Goal: Information Seeking & Learning: Learn about a topic

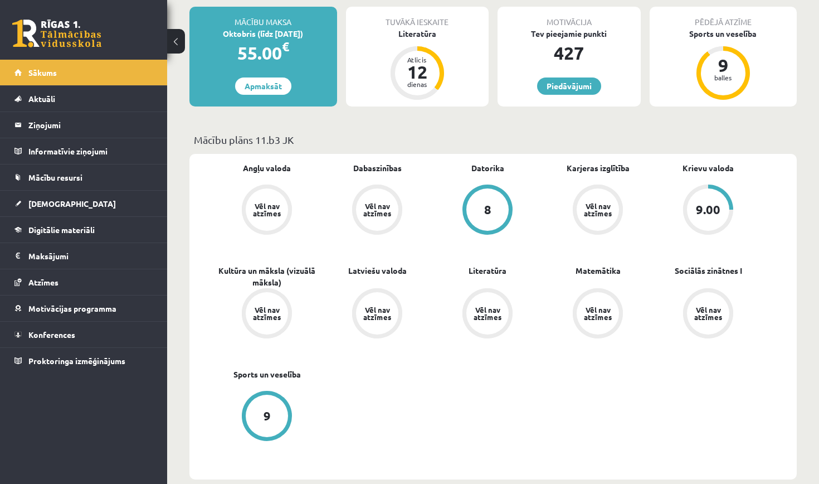
scroll to position [121, 0]
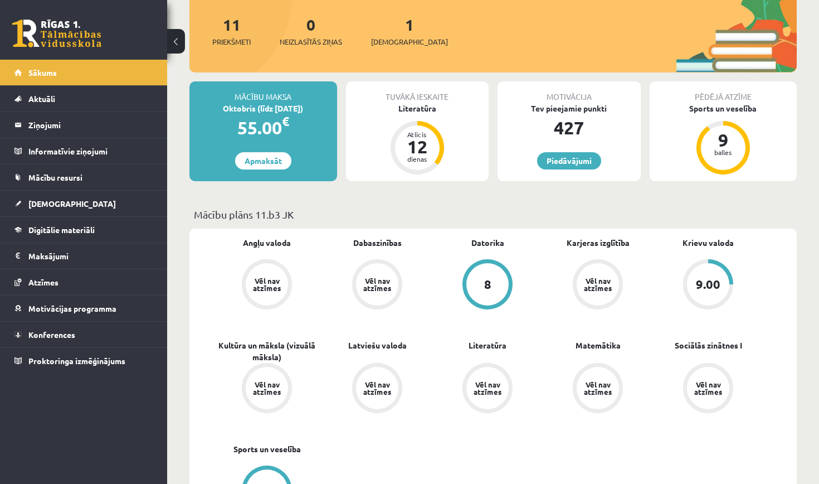
scroll to position [134, 0]
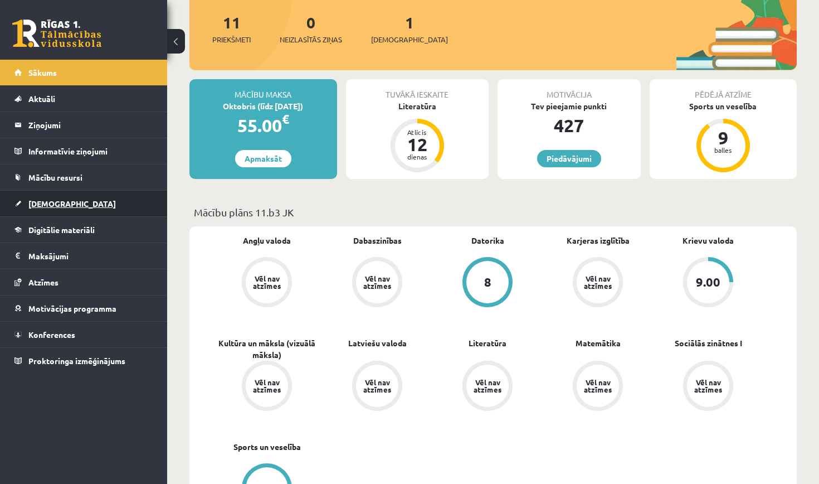
click at [99, 204] on link "[DEMOGRAPHIC_DATA]" at bounding box center [83, 204] width 139 height 26
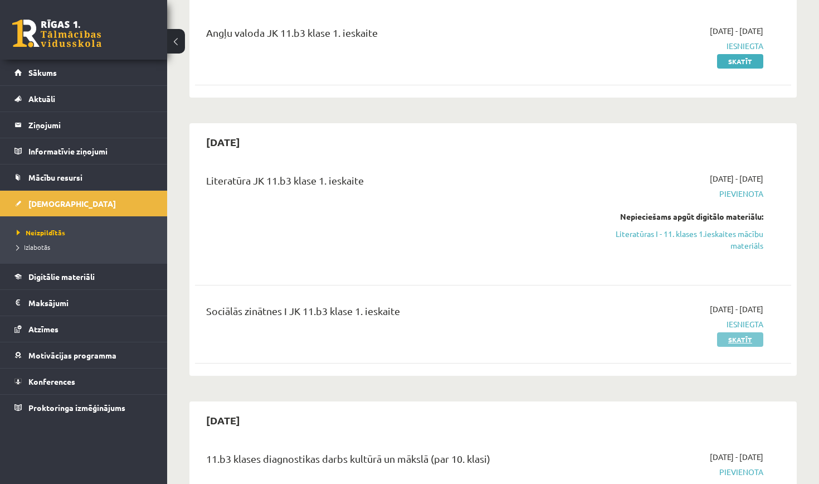
click at [739, 341] on link "Skatīt" at bounding box center [740, 339] width 46 height 14
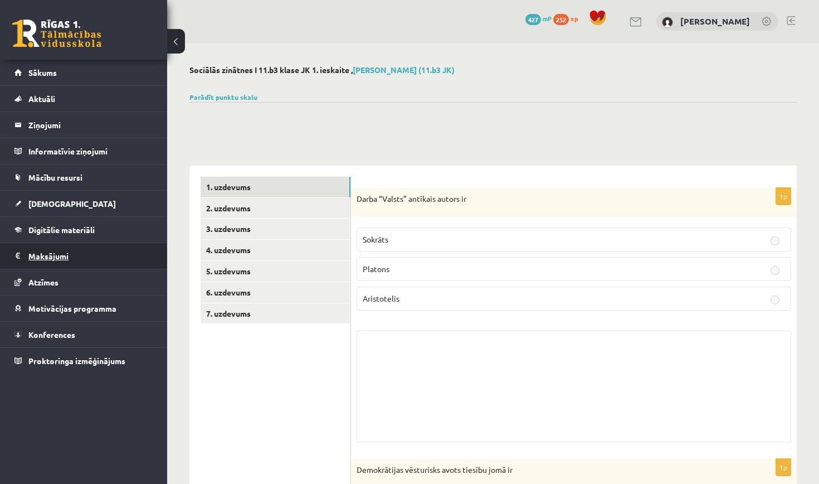
click at [43, 257] on legend "Maksājumi 0" at bounding box center [90, 256] width 125 height 26
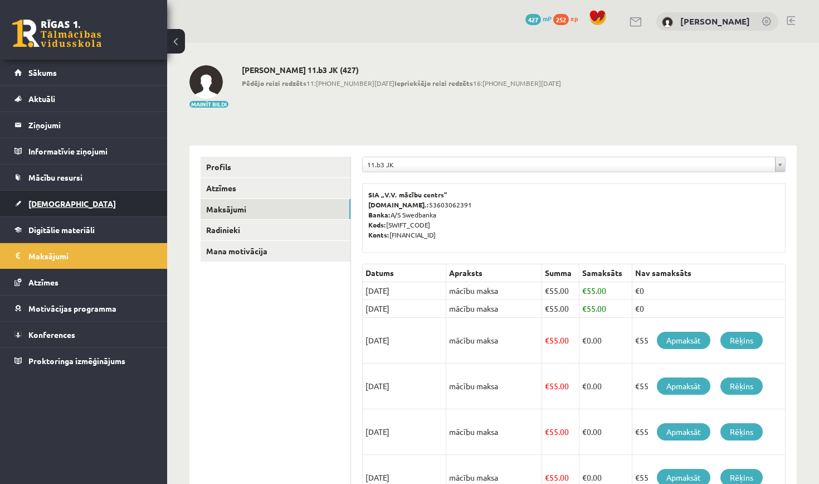
click at [117, 214] on link "[DEMOGRAPHIC_DATA]" at bounding box center [83, 204] width 139 height 26
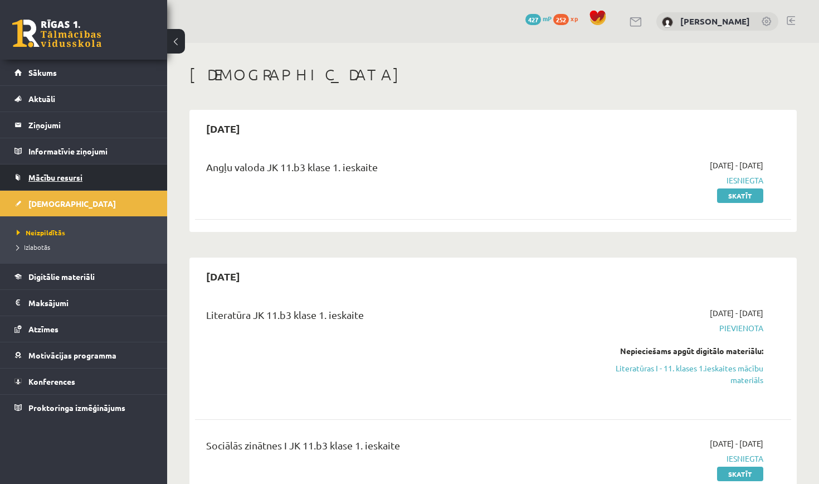
click at [97, 174] on link "Mācību resursi" at bounding box center [83, 177] width 139 height 26
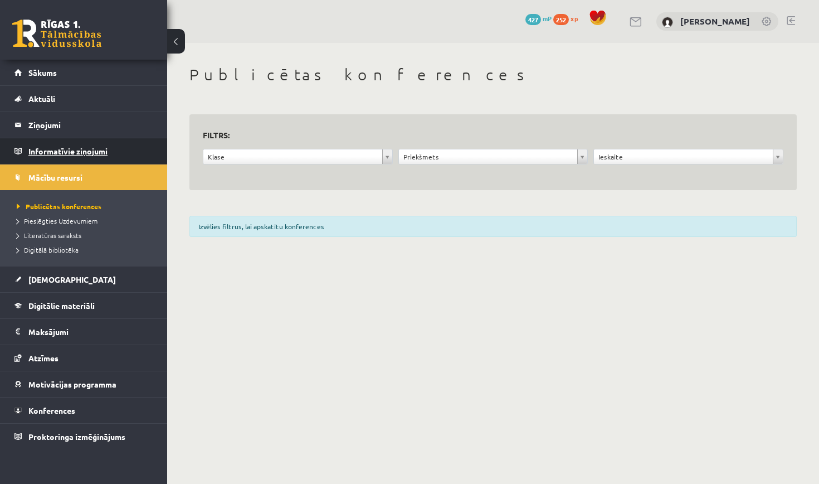
click at [96, 153] on legend "Informatīvie ziņojumi 0" at bounding box center [90, 151] width 125 height 26
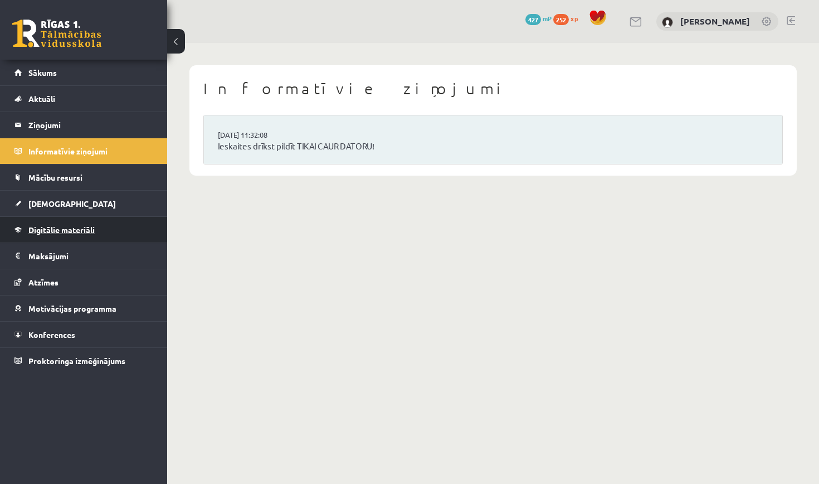
click at [126, 227] on link "Digitālie materiāli" at bounding box center [83, 230] width 139 height 26
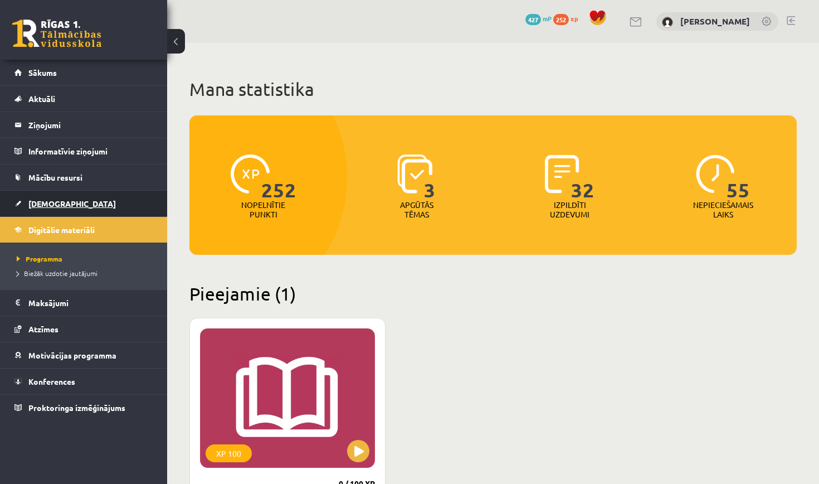
click at [93, 198] on link "[DEMOGRAPHIC_DATA]" at bounding box center [83, 204] width 139 height 26
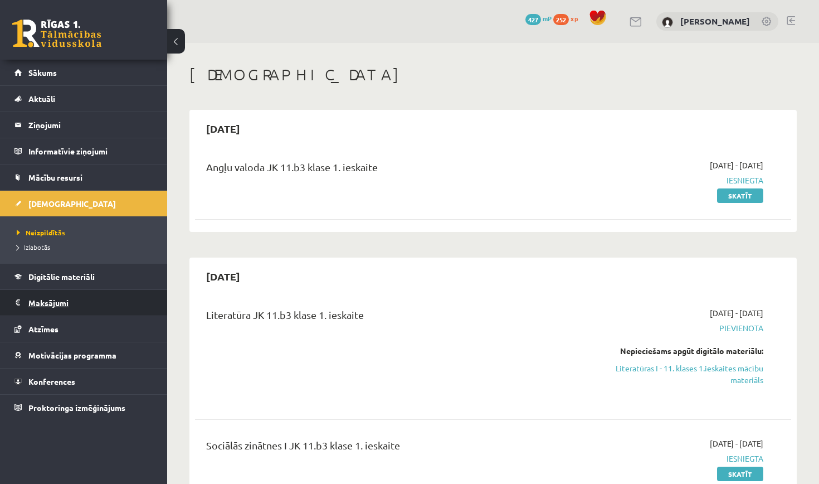
click at [99, 297] on legend "Maksājumi 0" at bounding box center [90, 303] width 125 height 26
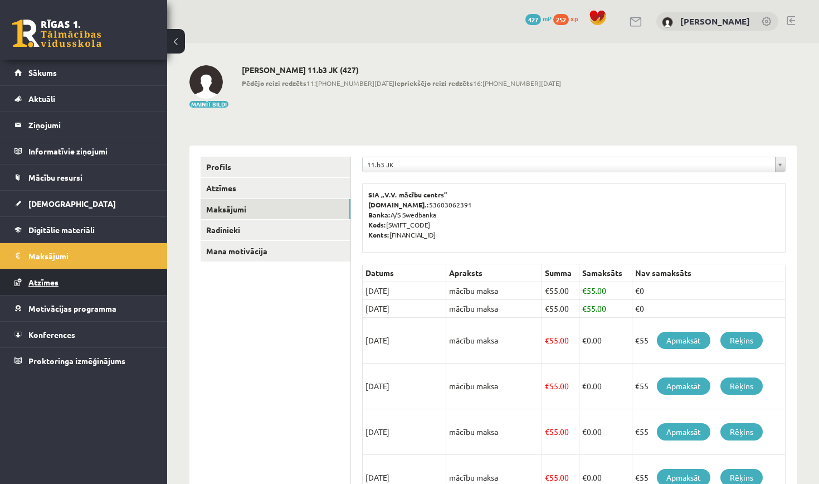
click at [56, 284] on span "Atzīmes" at bounding box center [43, 282] width 30 height 10
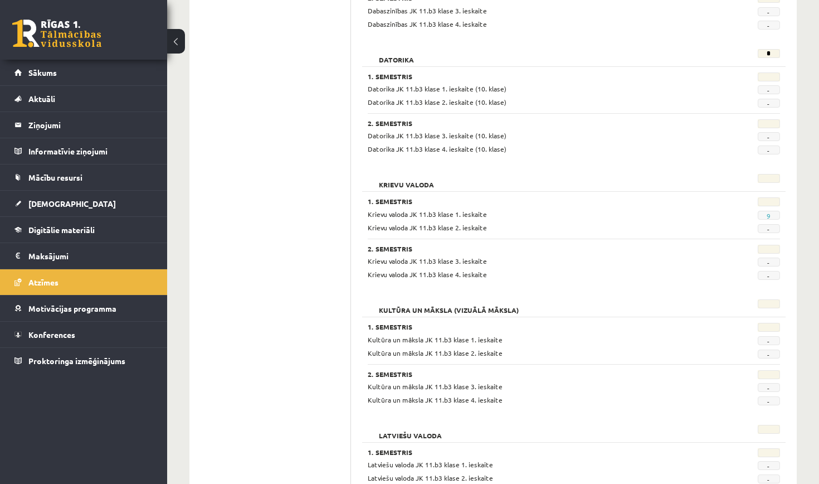
scroll to position [387, 0]
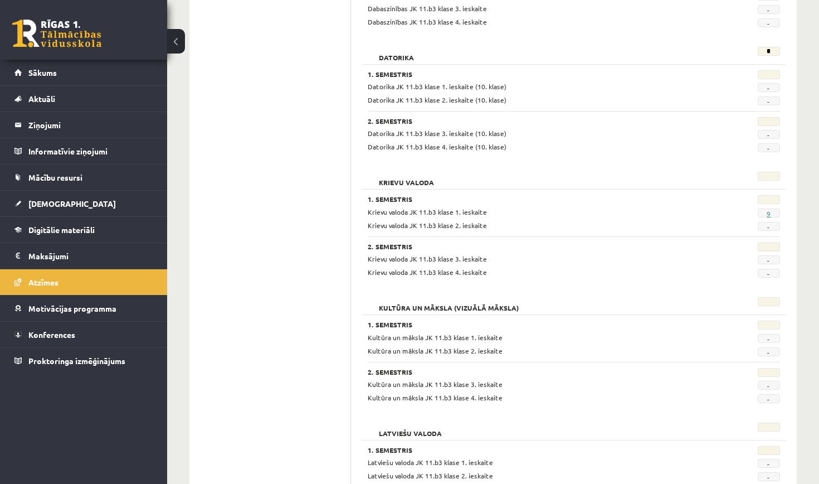
click at [770, 209] on link "9" at bounding box center [769, 213] width 4 height 9
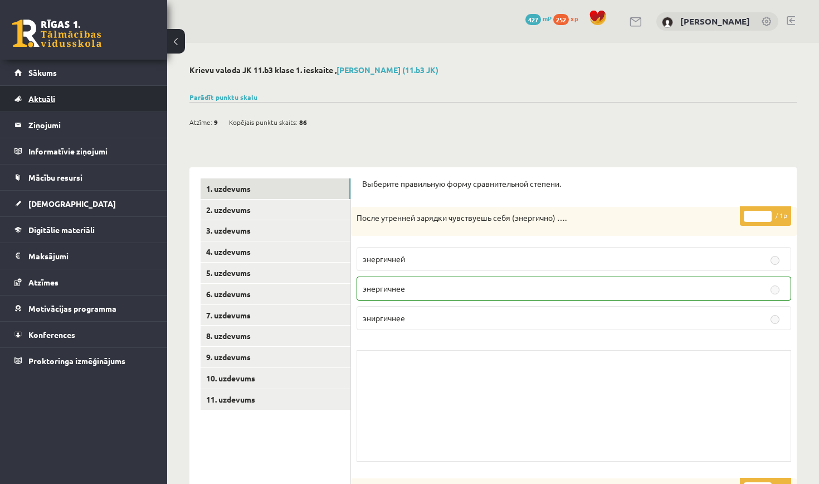
click at [58, 109] on link "Aktuāli" at bounding box center [83, 99] width 139 height 26
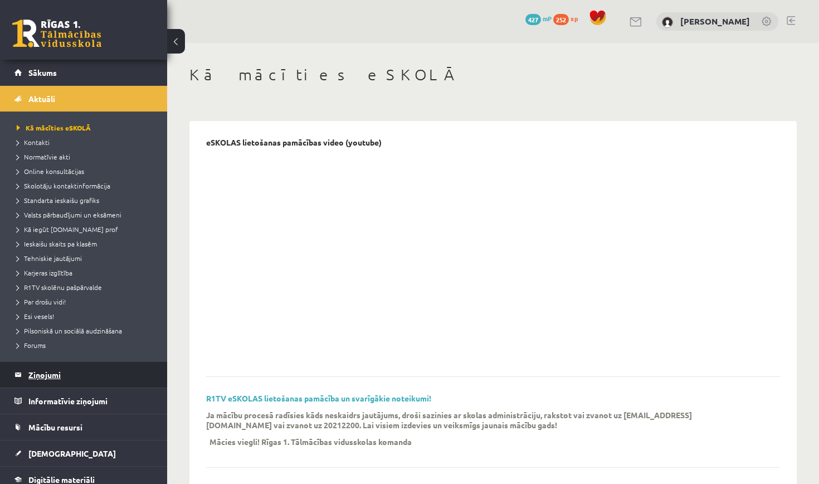
click at [89, 375] on legend "Ziņojumi 0" at bounding box center [90, 375] width 125 height 26
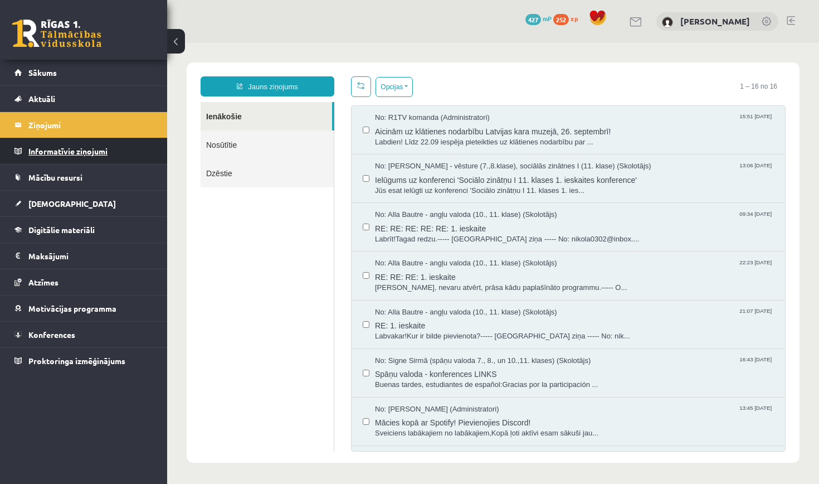
click at [111, 154] on legend "Informatīvie ziņojumi 0" at bounding box center [90, 151] width 125 height 26
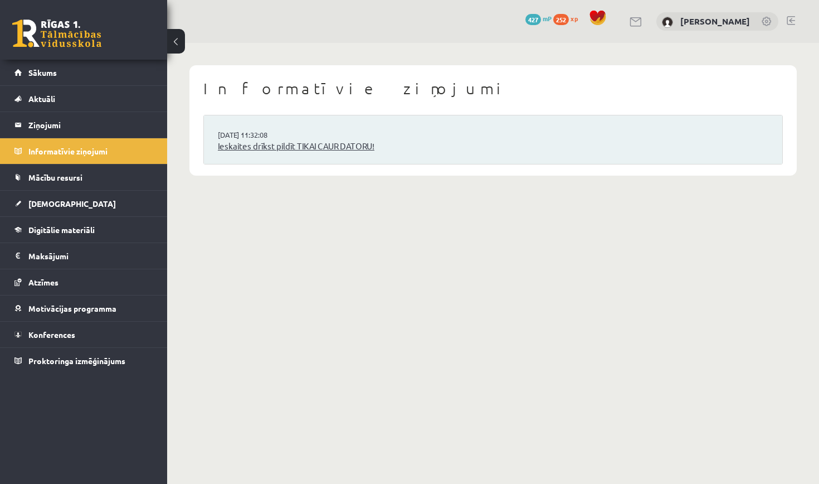
click at [245, 146] on link "Ieskaites drīkst pildīt TIKAI CAUR DATORU!" at bounding box center [493, 146] width 550 height 13
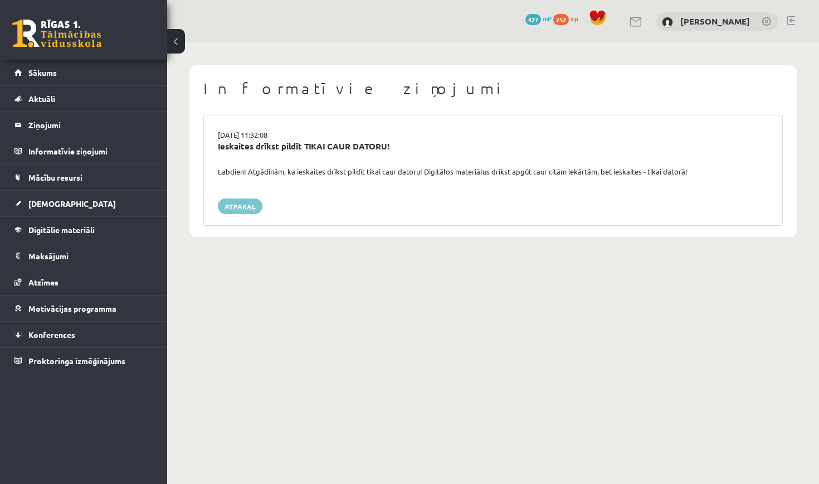
click at [234, 208] on link "Atpakaļ" at bounding box center [240, 206] width 45 height 16
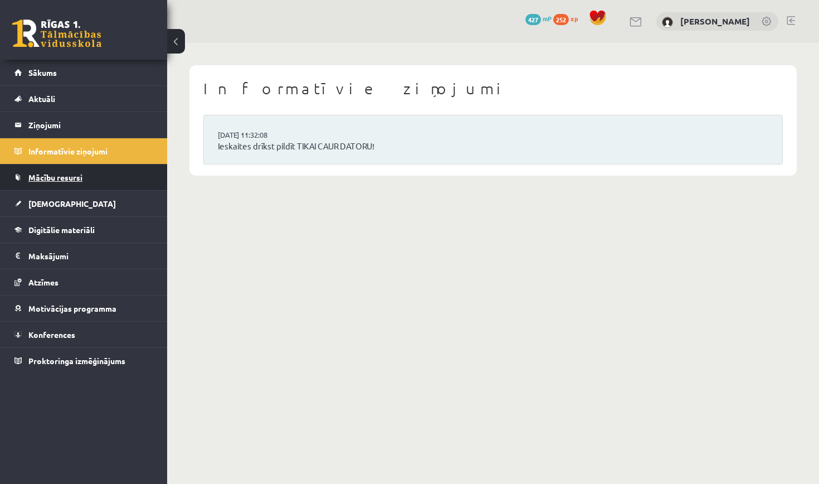
click at [125, 187] on link "Mācību resursi" at bounding box center [83, 177] width 139 height 26
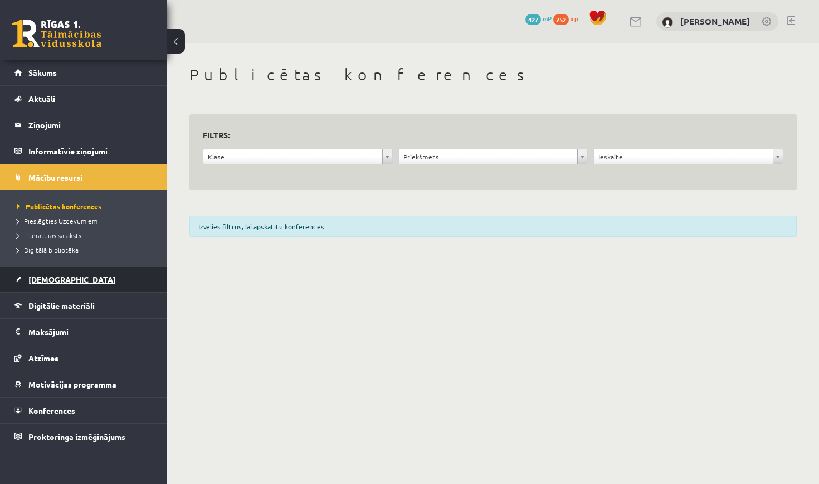
click at [119, 286] on link "[DEMOGRAPHIC_DATA]" at bounding box center [83, 279] width 139 height 26
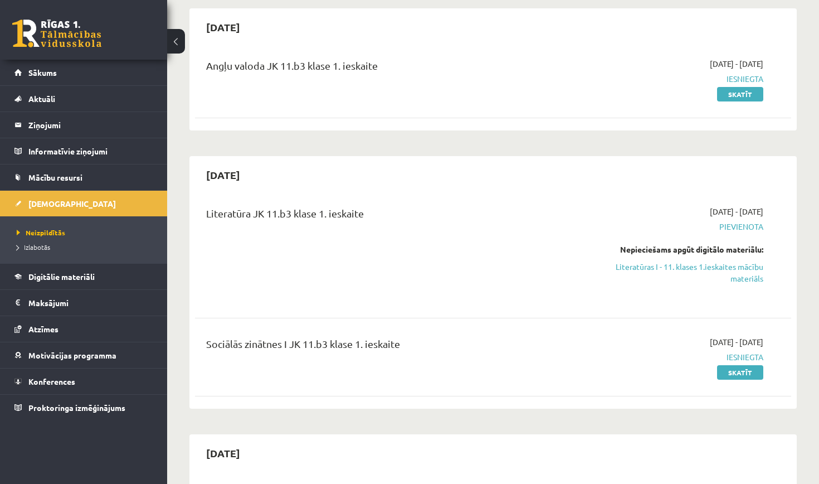
scroll to position [104, 0]
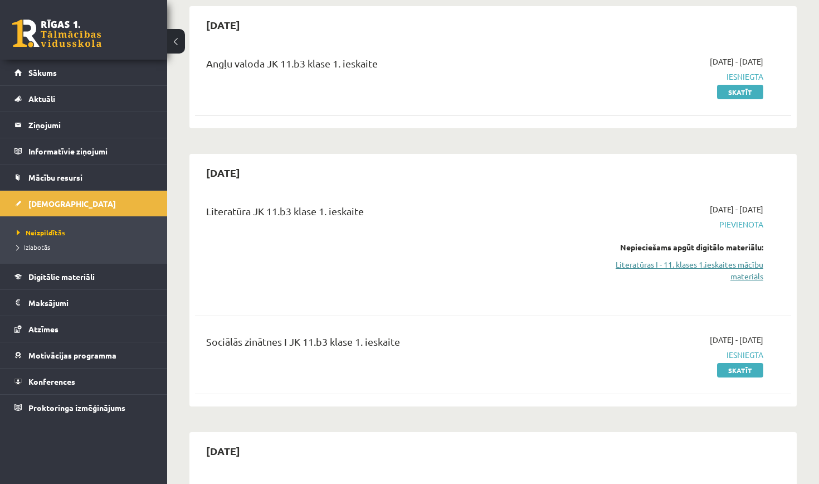
click at [662, 264] on link "Literatūras I - 11. klases 1.ieskaites mācību materiāls" at bounding box center [676, 269] width 174 height 23
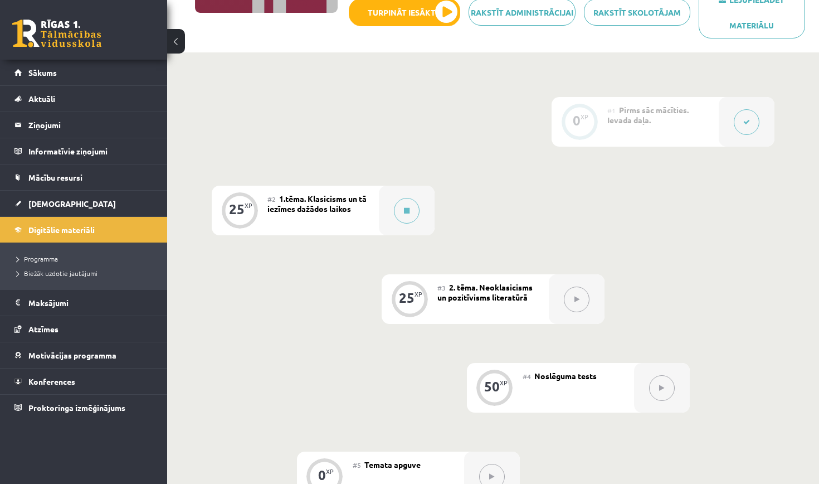
scroll to position [215, 0]
click at [531, 257] on div "0 XP #1 Pirms sāc mācīties. Ievada daļa. 25 XP #2 1.tēma. Klasicisms un tā iezī…" at bounding box center [493, 299] width 563 height 404
click at [41, 305] on legend "Maksājumi 0" at bounding box center [90, 303] width 125 height 26
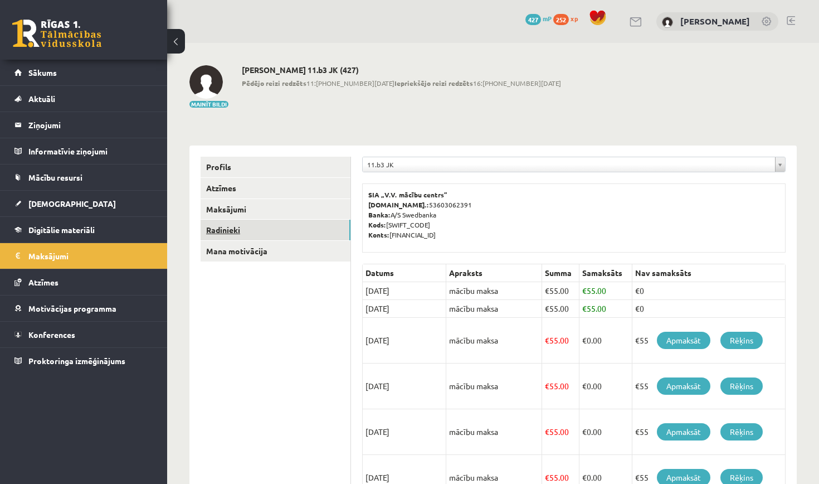
click at [244, 228] on link "Radinieki" at bounding box center [276, 229] width 150 height 21
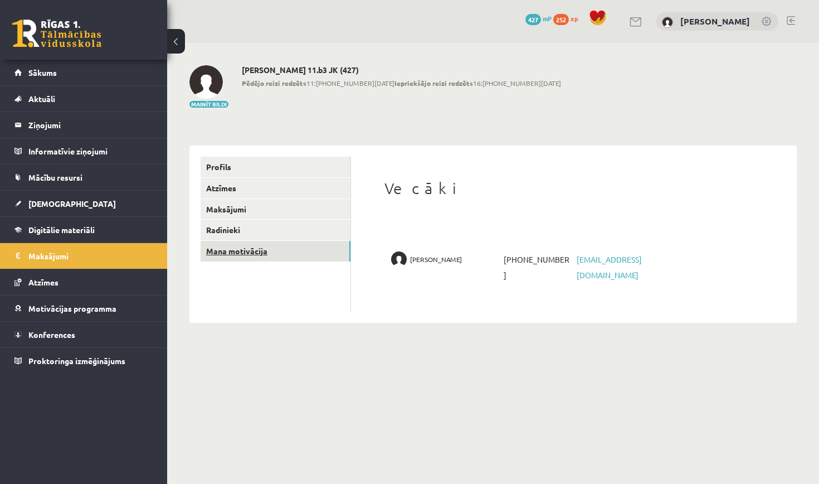
click at [252, 245] on link "Mana motivācija" at bounding box center [276, 251] width 150 height 21
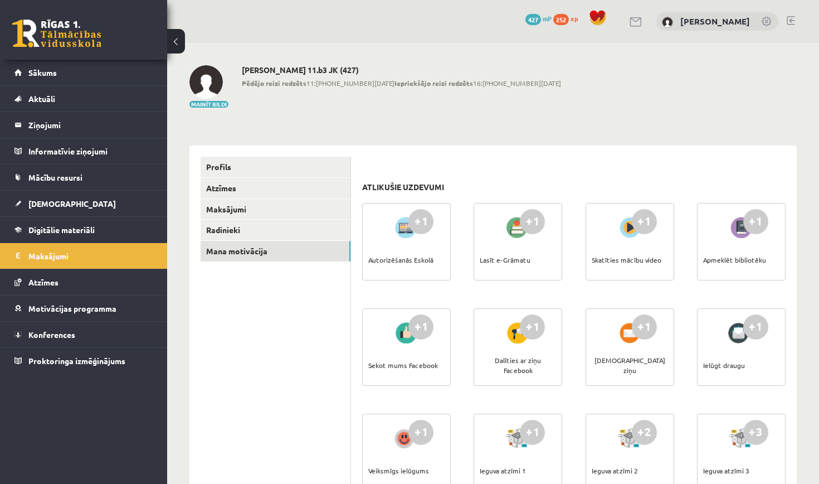
click at [504, 259] on div "Lasīt e-Grāmatu" at bounding box center [505, 259] width 51 height 39
click at [527, 225] on div "+1" at bounding box center [532, 221] width 25 height 25
click at [516, 233] on div at bounding box center [518, 227] width 32 height 26
click at [505, 342] on div at bounding box center [518, 333] width 32 height 26
click at [273, 194] on link "Atzīmes" at bounding box center [276, 188] width 150 height 21
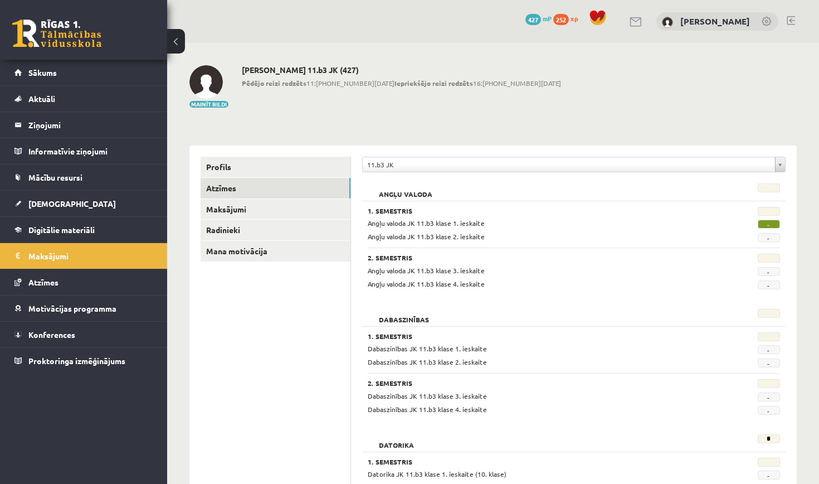
click at [767, 222] on span "-" at bounding box center [769, 223] width 22 height 9
click at [767, 224] on span "-" at bounding box center [769, 223] width 22 height 9
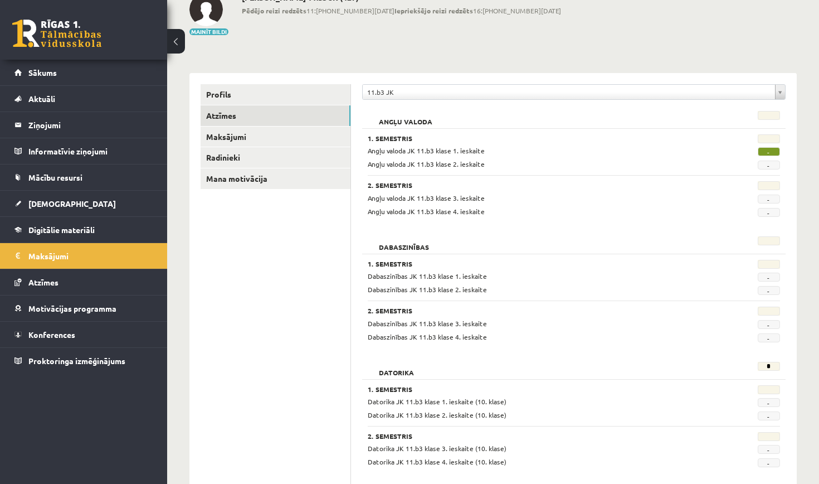
scroll to position [79, 0]
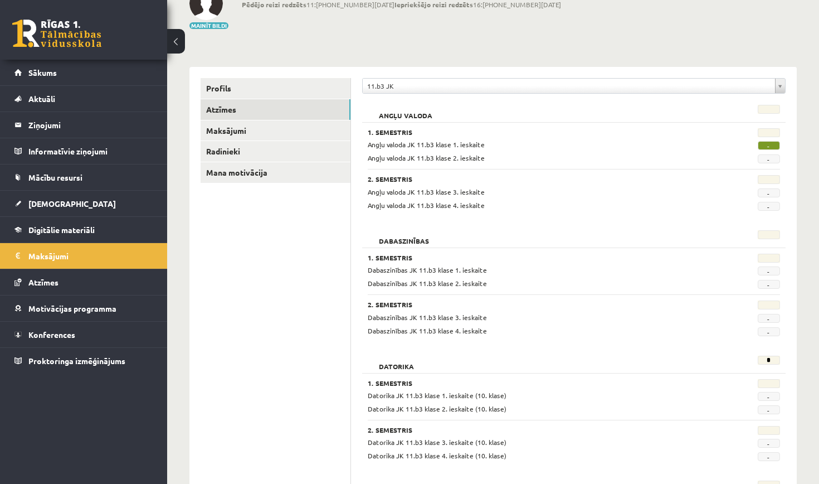
click at [747, 179] on div at bounding box center [752, 180] width 71 height 11
drag, startPoint x: 777, startPoint y: 146, endPoint x: 751, endPoint y: 144, distance: 25.7
click at [751, 144] on div "-" at bounding box center [752, 144] width 71 height 11
click at [80, 210] on link "[DEMOGRAPHIC_DATA]" at bounding box center [83, 204] width 139 height 26
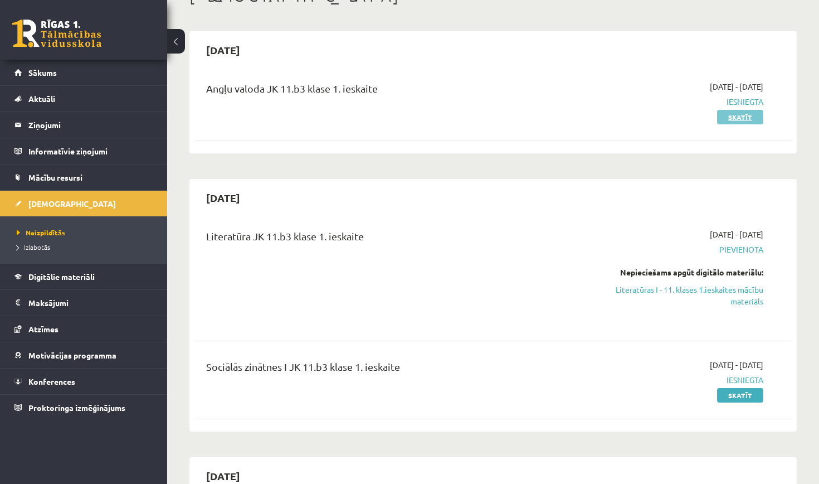
click at [733, 116] on link "Skatīt" at bounding box center [740, 117] width 46 height 14
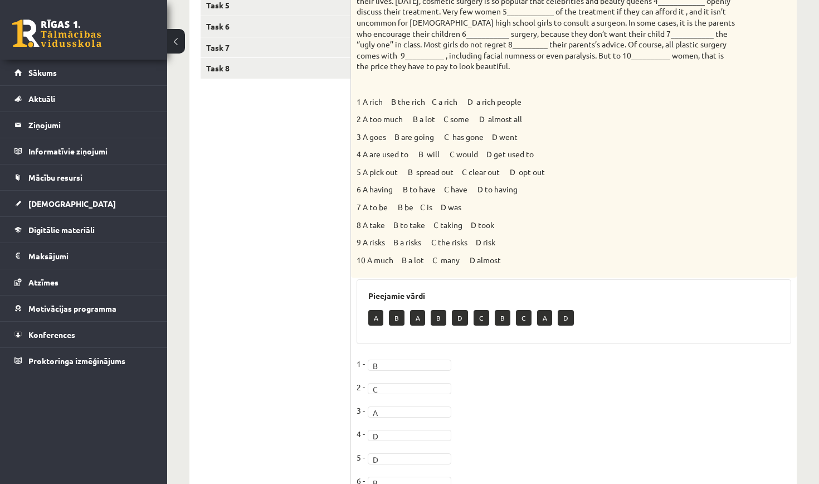
scroll to position [91, 0]
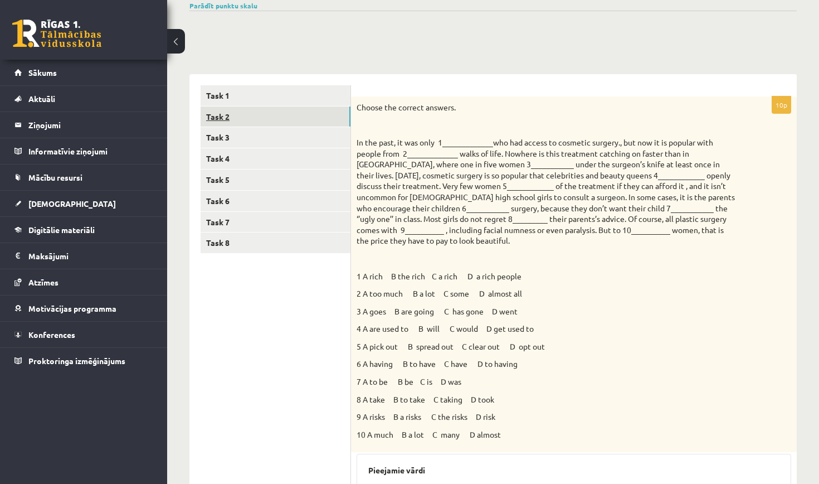
click at [292, 121] on link "Task 2" at bounding box center [276, 116] width 150 height 21
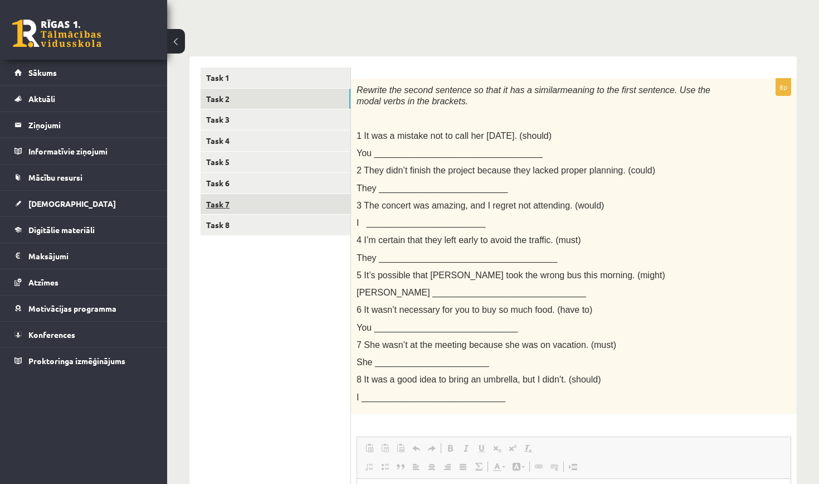
scroll to position [104, 0]
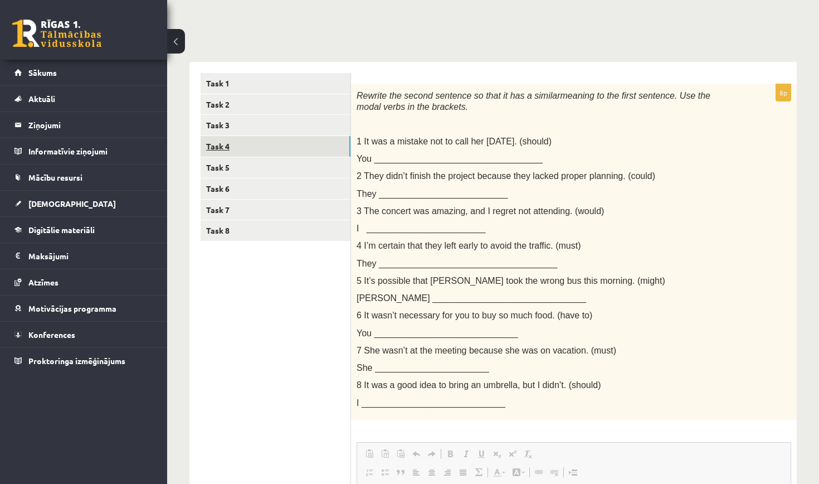
click at [276, 149] on link "Task 4" at bounding box center [276, 146] width 150 height 21
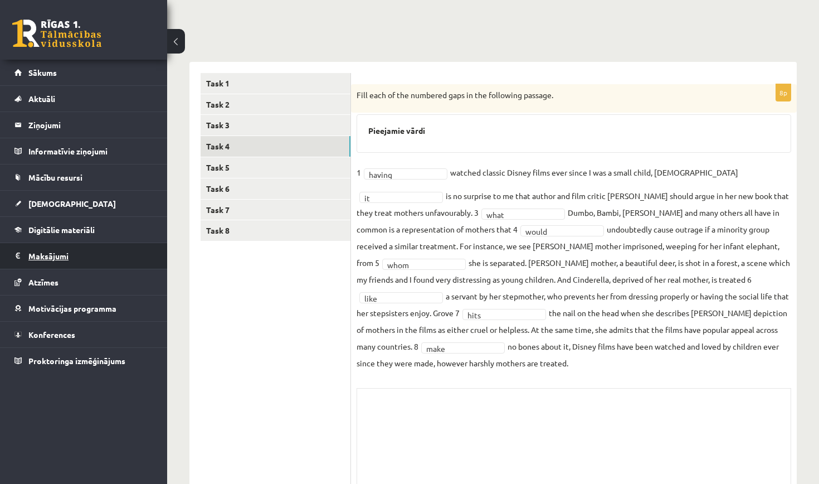
click at [102, 259] on legend "Maksājumi 0" at bounding box center [90, 256] width 125 height 26
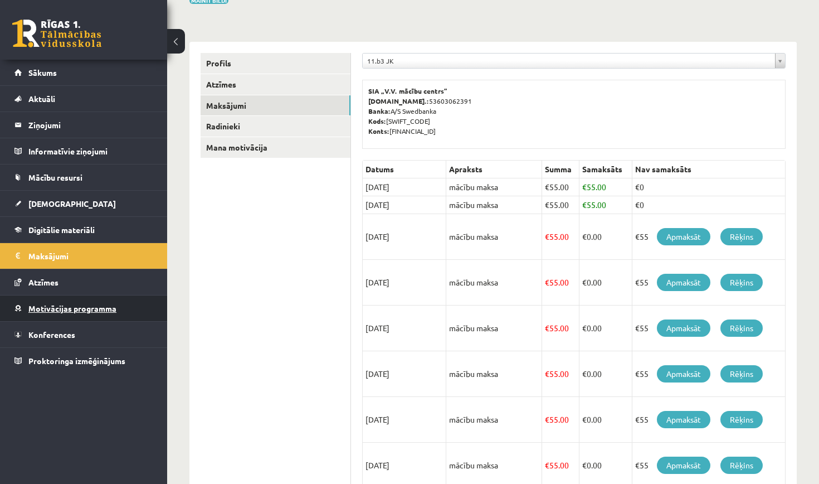
click at [91, 310] on span "Motivācijas programma" at bounding box center [72, 308] width 88 height 10
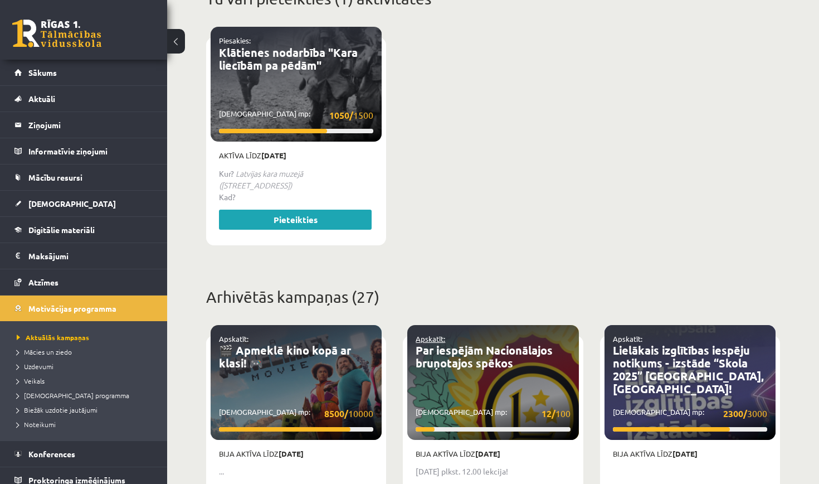
scroll to position [479, 0]
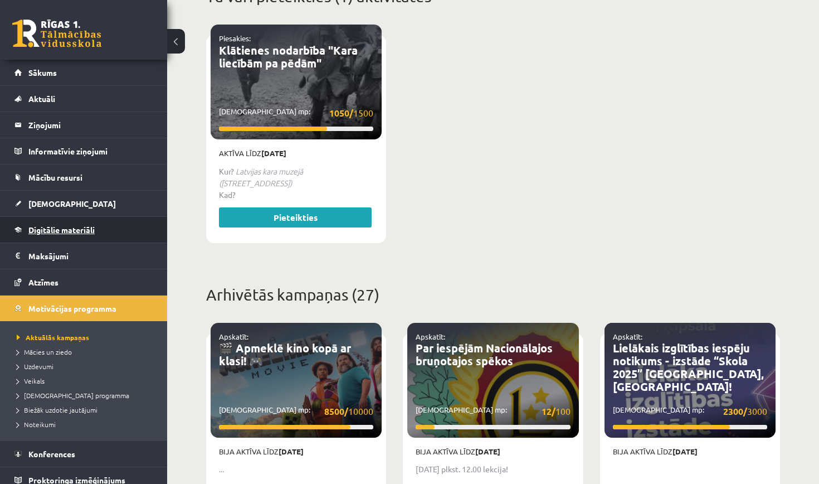
click at [103, 238] on link "Digitālie materiāli" at bounding box center [83, 230] width 139 height 26
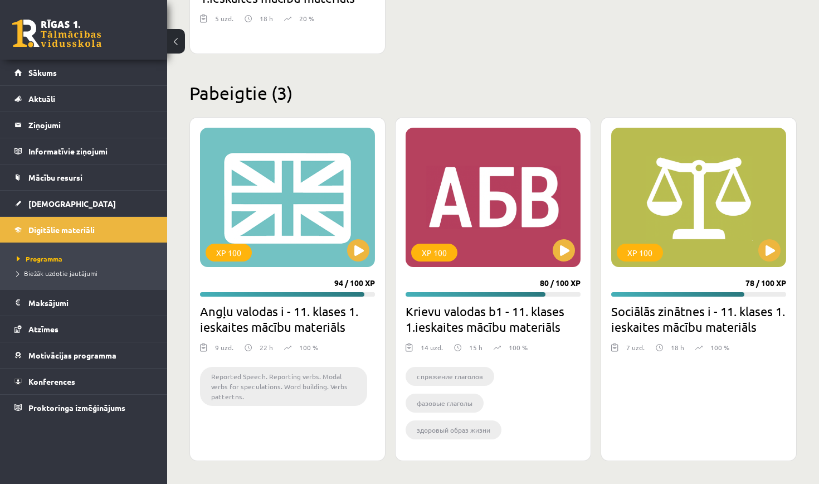
scroll to position [529, 0]
click at [73, 196] on link "[DEMOGRAPHIC_DATA]" at bounding box center [83, 204] width 139 height 26
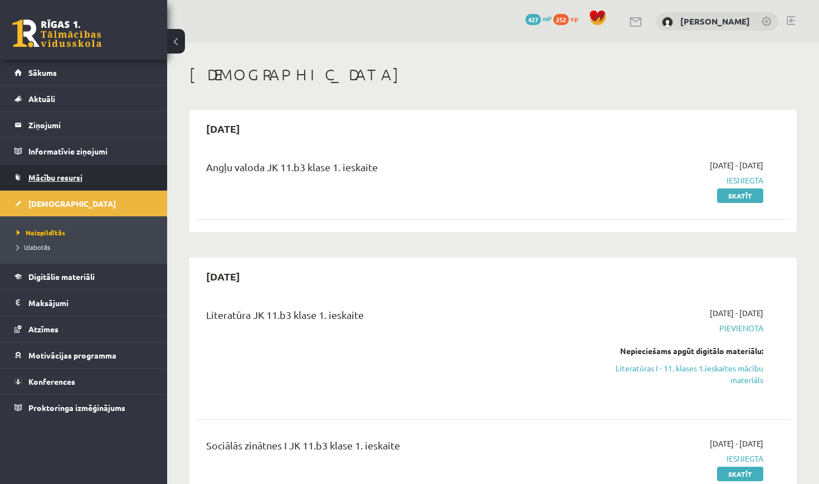
click at [96, 178] on link "Mācību resursi" at bounding box center [83, 177] width 139 height 26
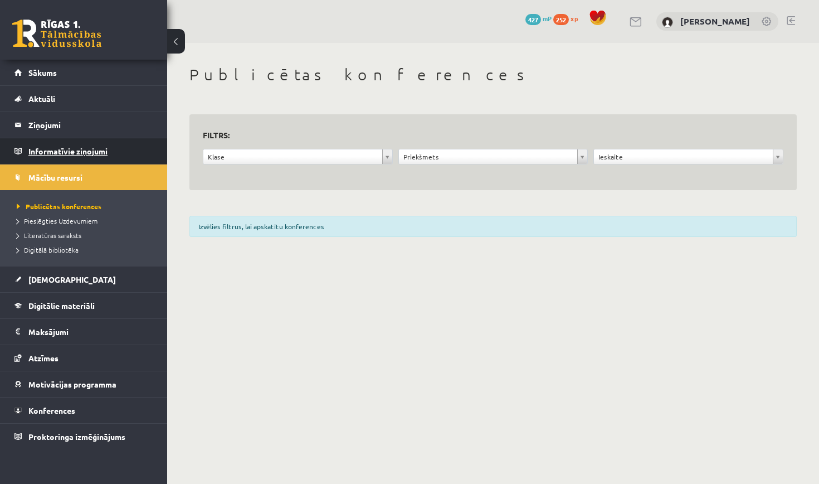
click at [103, 156] on legend "Informatīvie ziņojumi 0" at bounding box center [90, 151] width 125 height 26
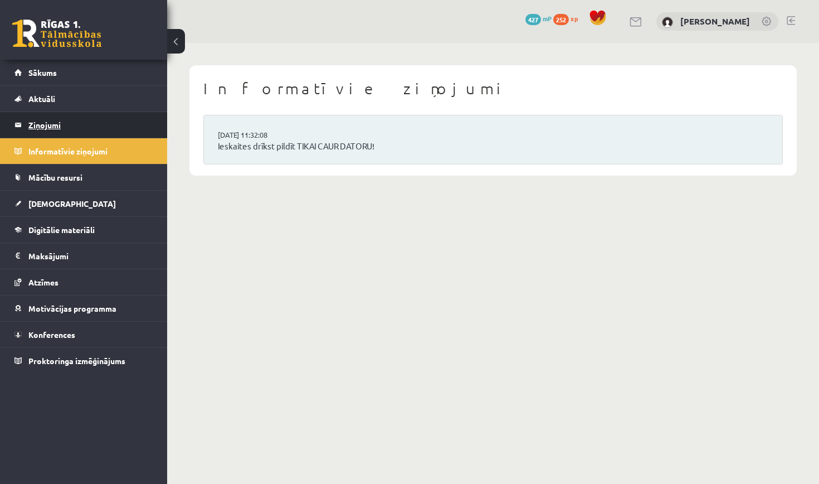
click at [115, 131] on legend "Ziņojumi 0" at bounding box center [90, 125] width 125 height 26
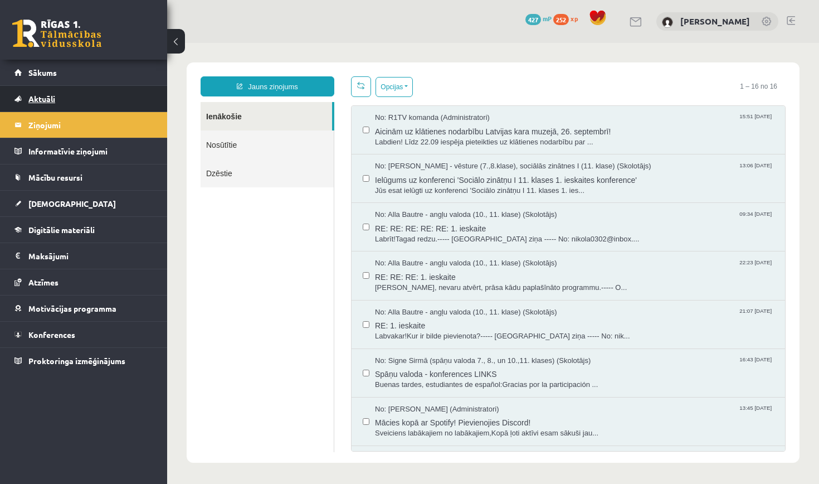
click at [85, 104] on link "Aktuāli" at bounding box center [83, 99] width 139 height 26
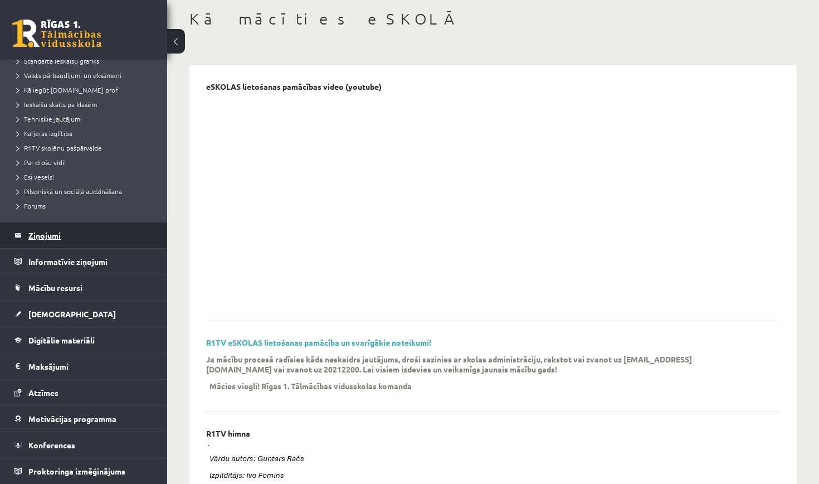
scroll to position [74, 0]
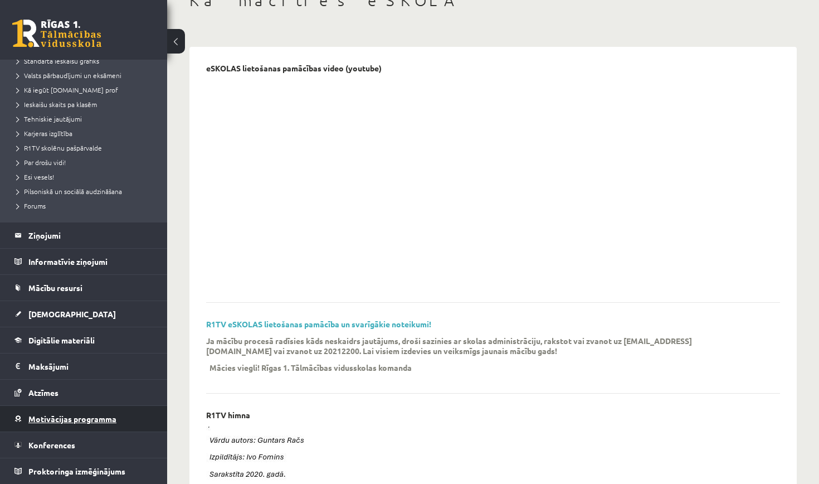
click at [75, 409] on link "Motivācijas programma" at bounding box center [83, 419] width 139 height 26
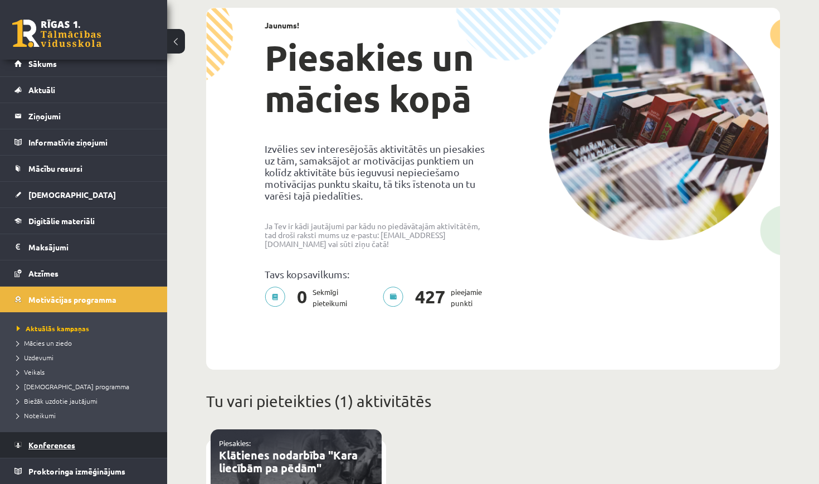
click at [57, 432] on link "Konferences" at bounding box center [83, 445] width 139 height 26
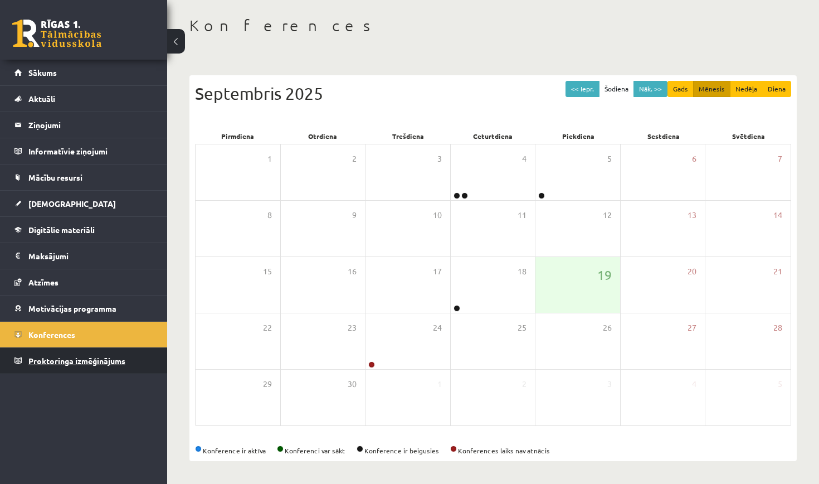
scroll to position [49, 0]
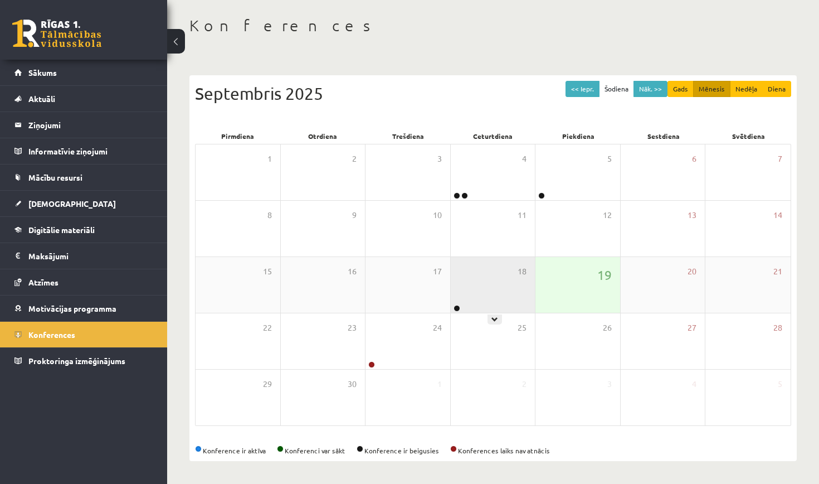
click at [485, 291] on div "18" at bounding box center [493, 285] width 85 height 56
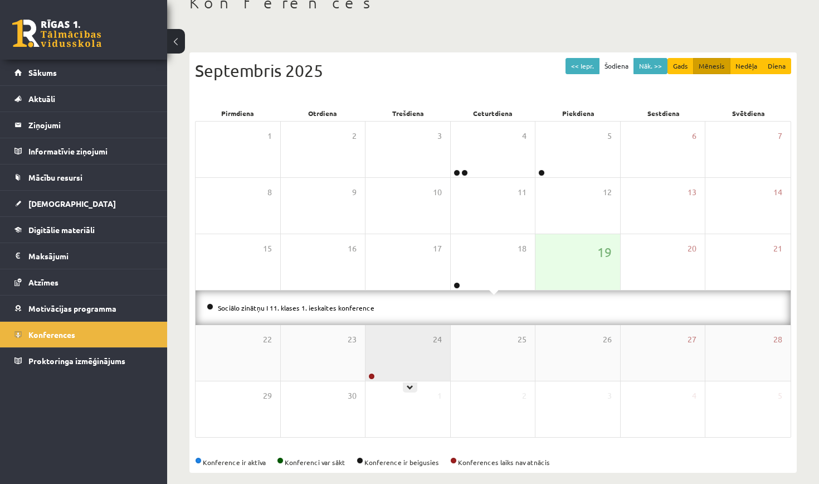
scroll to position [74, 0]
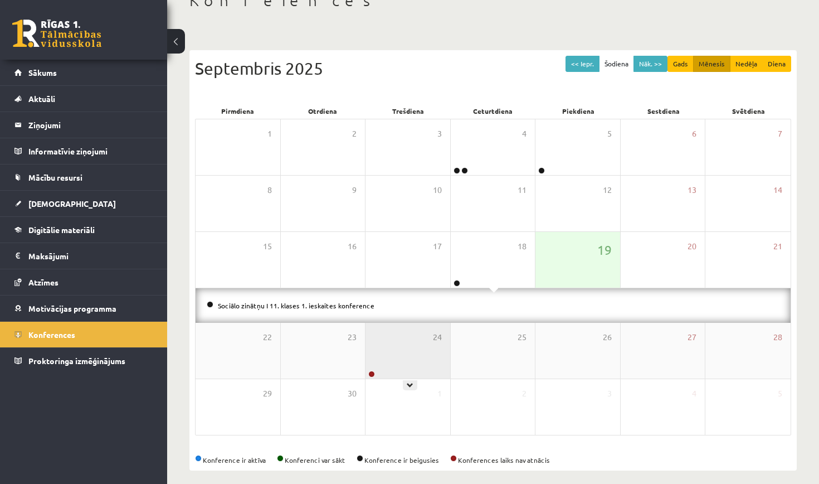
click at [387, 355] on div "24" at bounding box center [407, 351] width 85 height 56
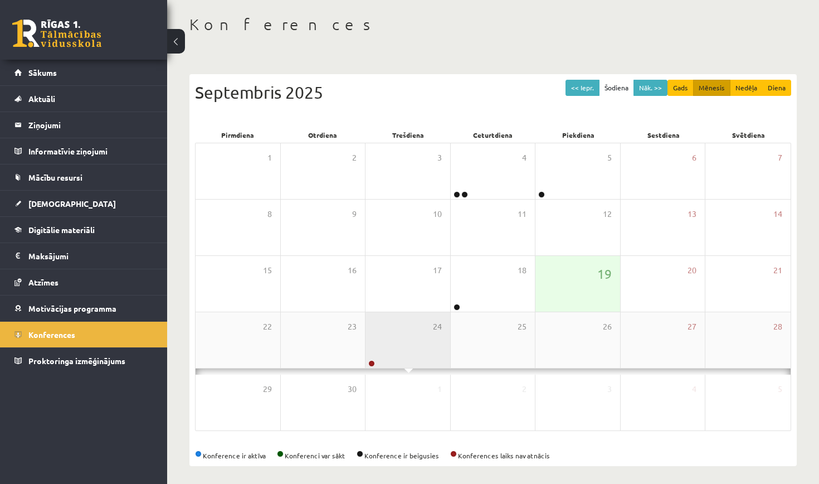
scroll to position [49, 0]
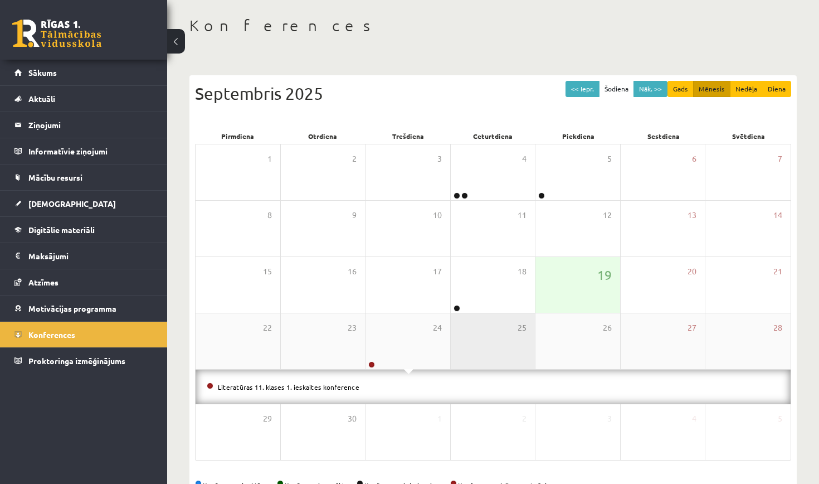
click at [493, 316] on div "25" at bounding box center [493, 341] width 85 height 56
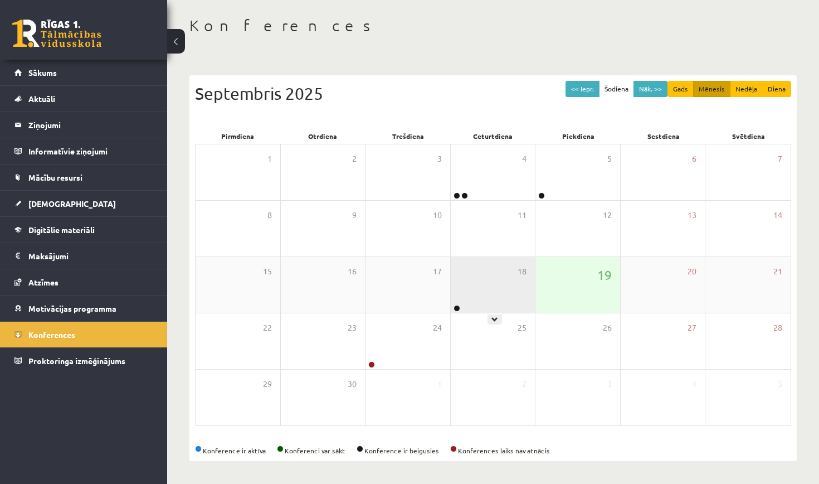
click at [493, 292] on div "18" at bounding box center [493, 285] width 85 height 56
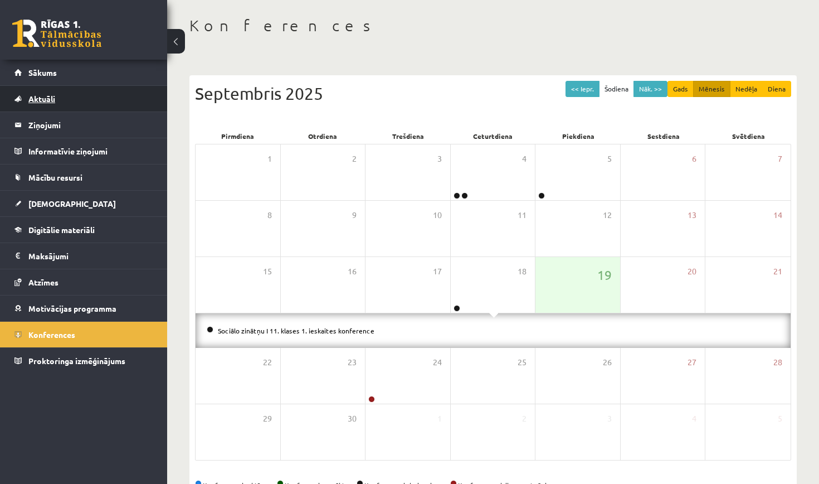
click at [83, 102] on link "Aktuāli" at bounding box center [83, 99] width 139 height 26
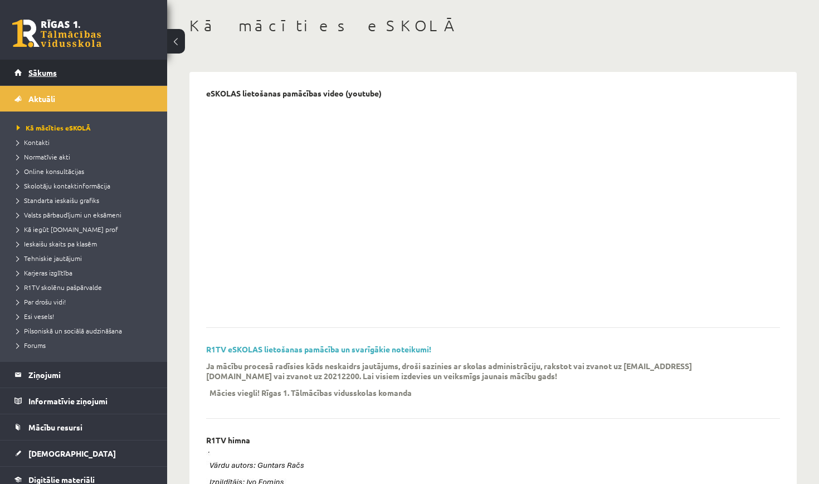
click at [39, 72] on span "Sākums" at bounding box center [42, 72] width 28 height 10
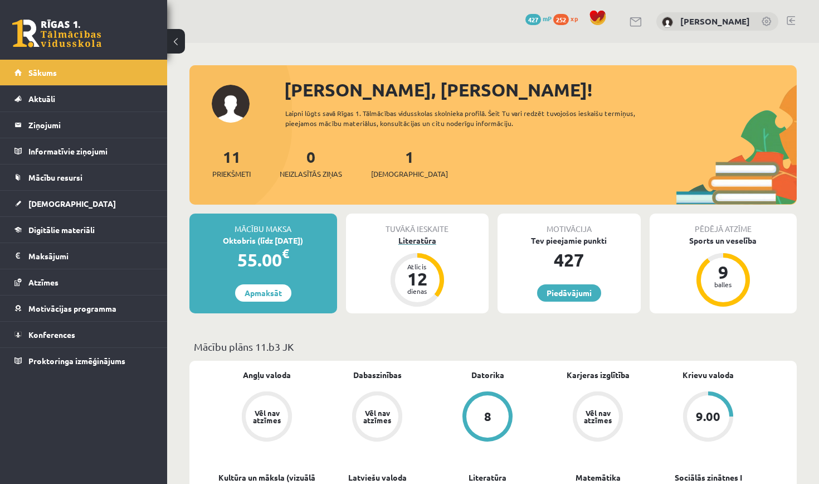
click at [421, 238] on div "Literatūra" at bounding box center [417, 241] width 143 height 12
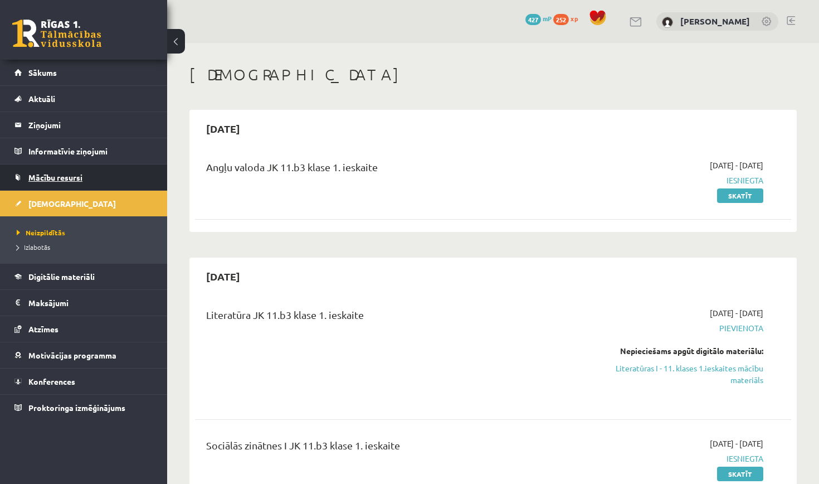
click at [33, 170] on link "Mācību resursi" at bounding box center [83, 177] width 139 height 26
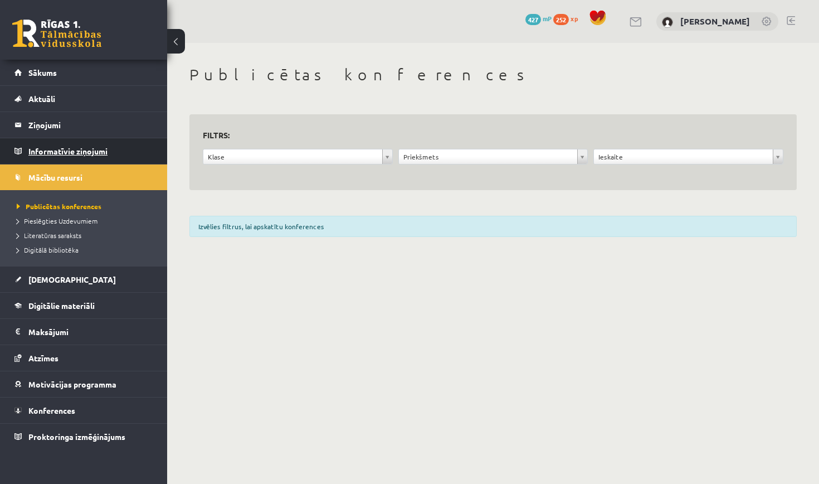
click at [48, 155] on legend "Informatīvie ziņojumi 0" at bounding box center [90, 151] width 125 height 26
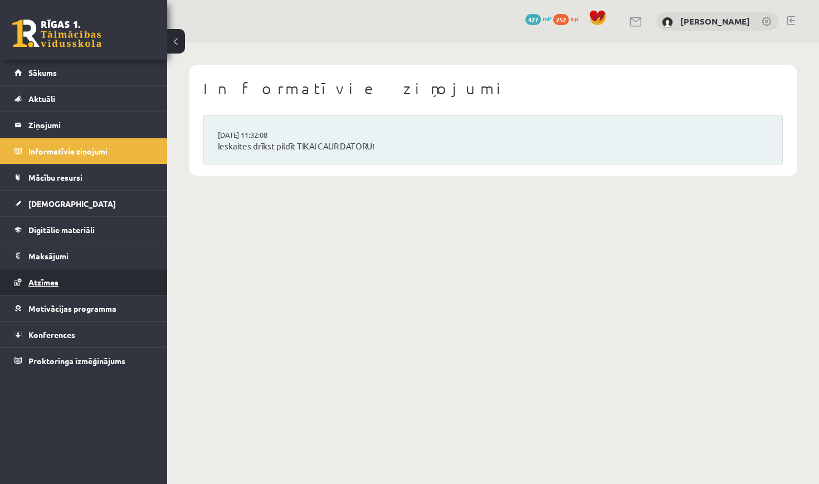
click at [47, 292] on link "Atzīmes" at bounding box center [83, 282] width 139 height 26
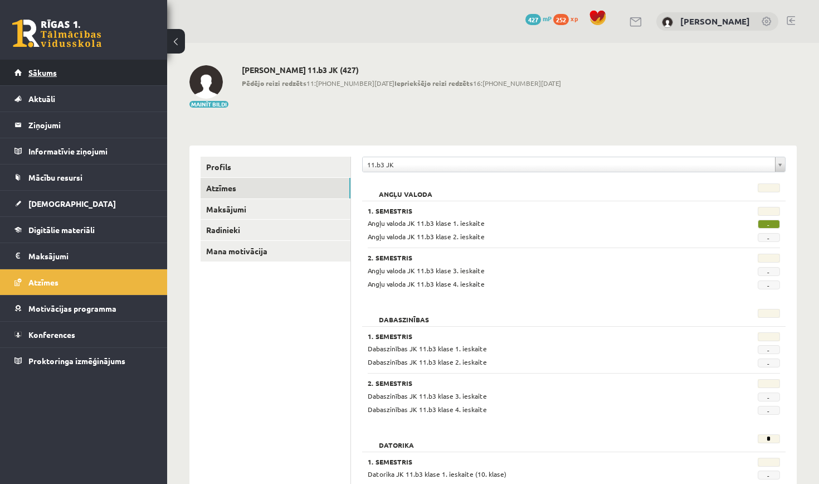
click at [75, 72] on link "Sākums" at bounding box center [83, 73] width 139 height 26
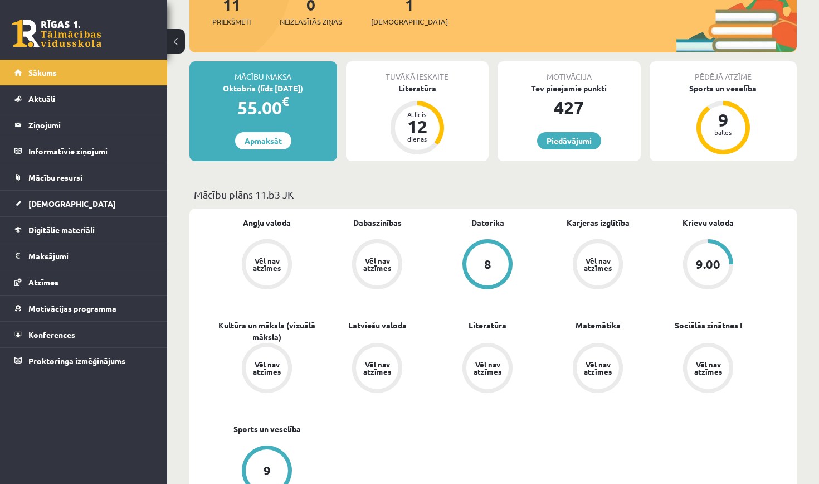
scroll to position [154, 0]
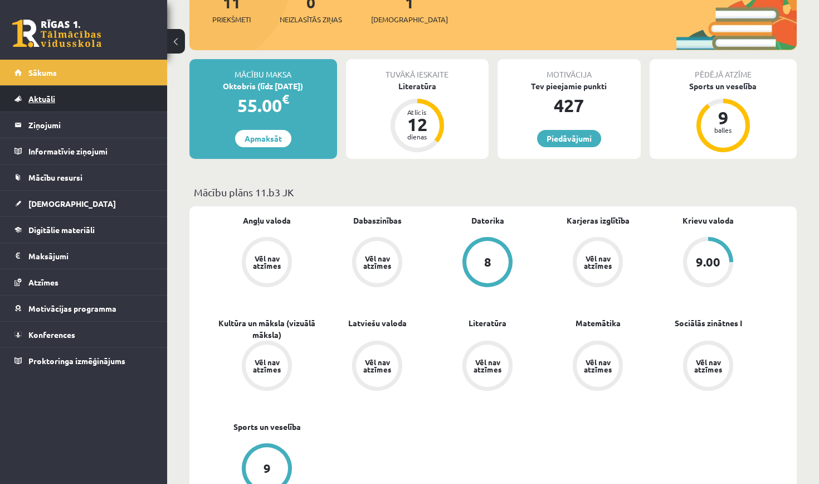
click at [27, 98] on link "Aktuāli" at bounding box center [83, 99] width 139 height 26
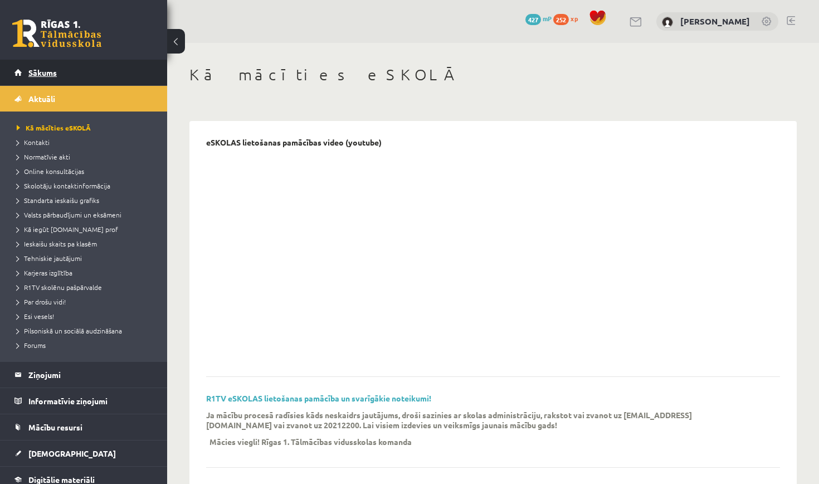
click at [41, 70] on span "Sākums" at bounding box center [42, 72] width 28 height 10
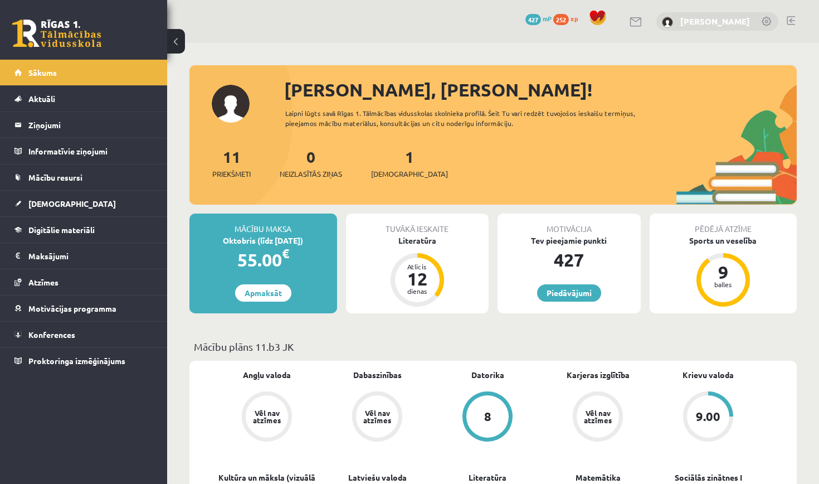
click at [727, 23] on link "[PERSON_NAME]" at bounding box center [715, 21] width 70 height 11
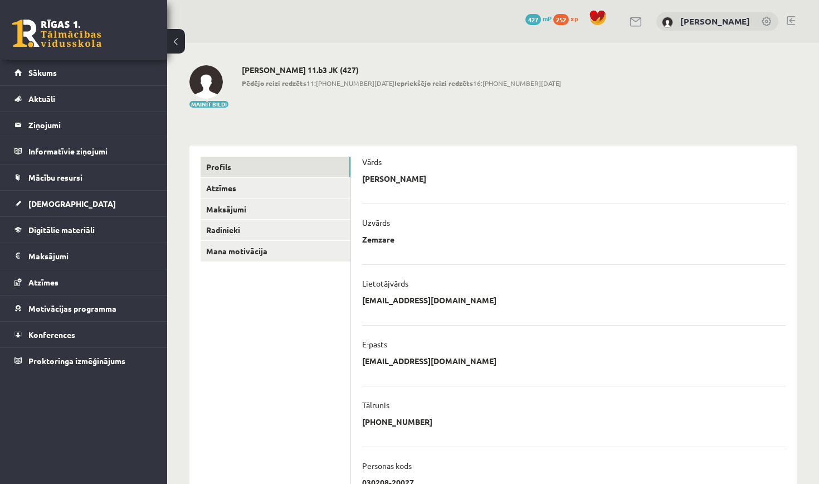
click at [791, 22] on link at bounding box center [791, 20] width 8 height 9
